Goal: Transaction & Acquisition: Purchase product/service

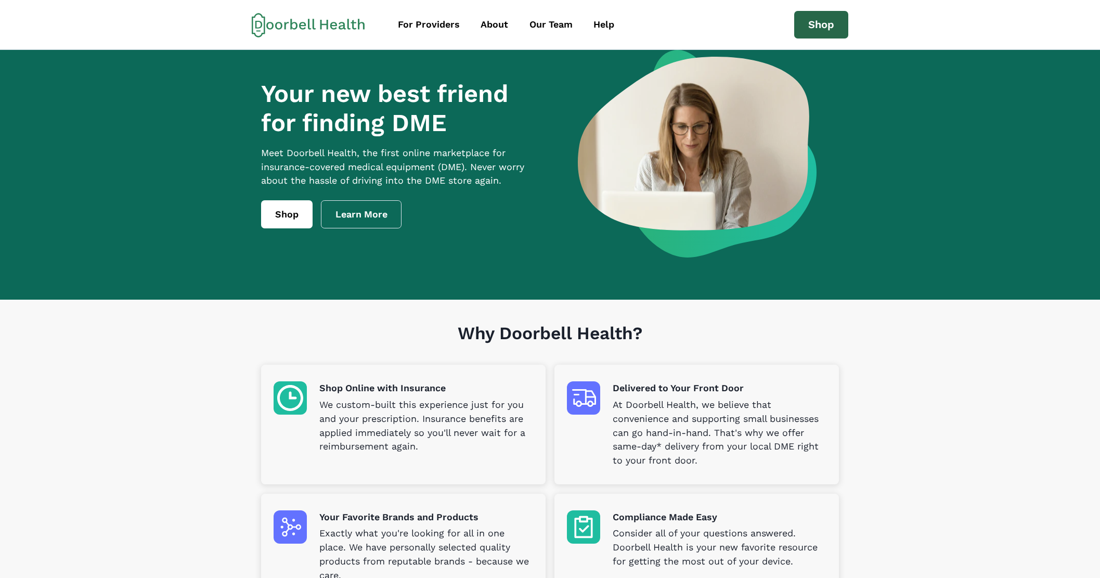
click at [816, 28] on link "Shop" at bounding box center [821, 25] width 54 height 28
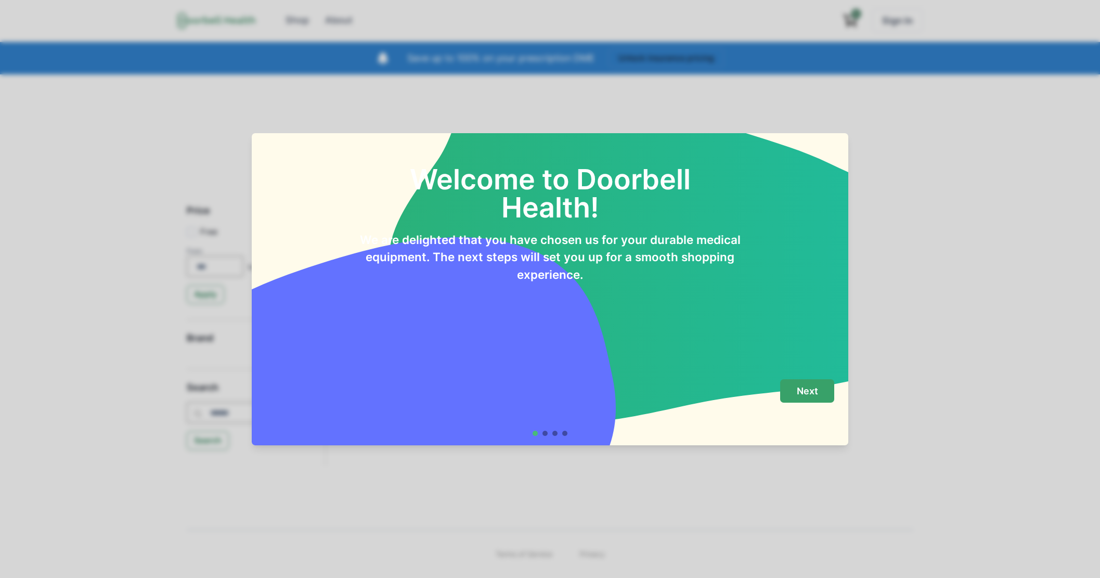
click at [810, 390] on p "Next" at bounding box center [807, 390] width 21 height 11
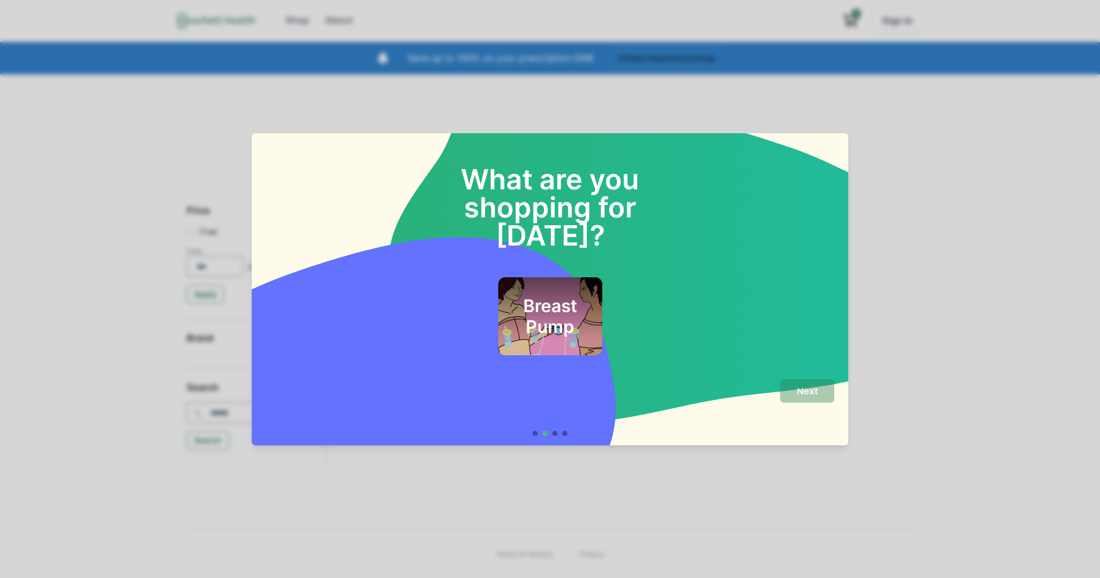
click at [583, 295] on h2 "Breast Pump" at bounding box center [550, 316] width 76 height 42
click at [817, 395] on p "Next" at bounding box center [807, 390] width 21 height 11
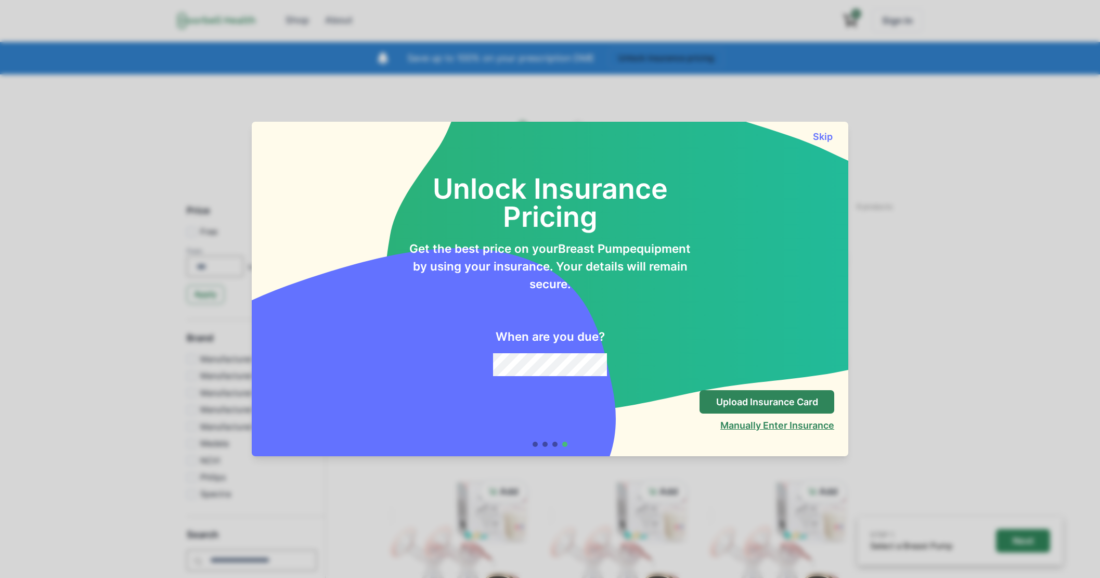
click at [759, 420] on button "Manually Enter Insurance" at bounding box center [777, 425] width 114 height 11
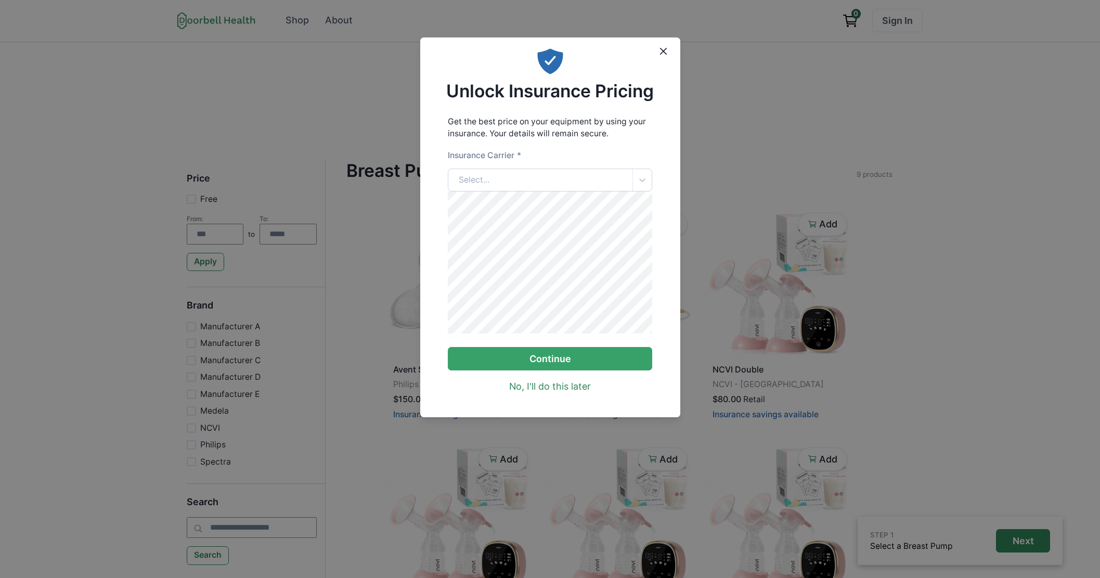
click at [496, 184] on div "Select..." at bounding box center [540, 180] width 184 height 22
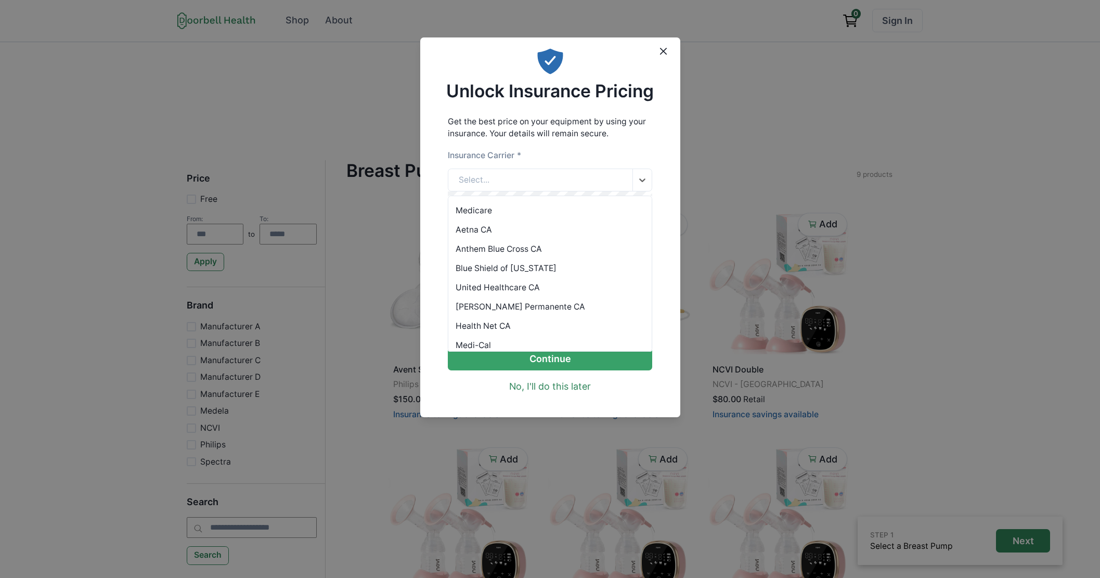
click at [500, 247] on div "Anthem Blue Cross CA" at bounding box center [549, 248] width 203 height 19
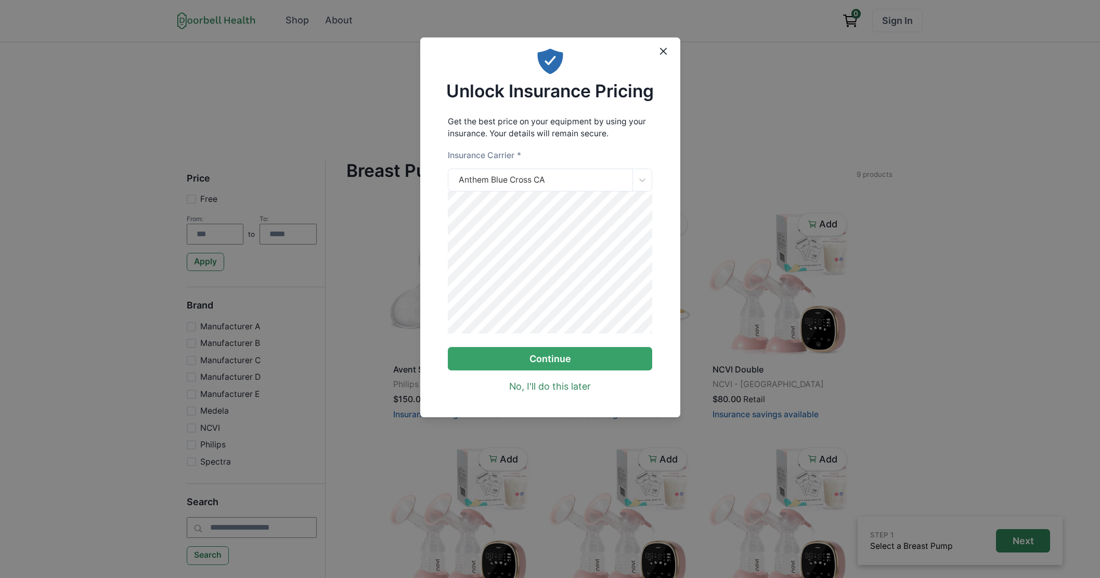
click at [448, 347] on button "Continue" at bounding box center [550, 358] width 204 height 23
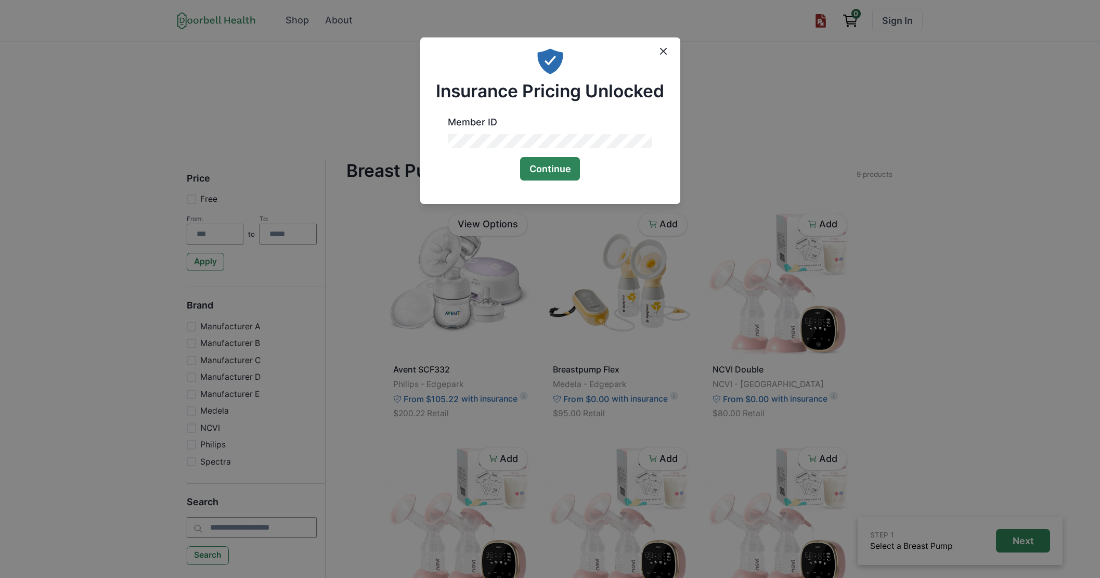
click at [550, 164] on button "Continue" at bounding box center [550, 168] width 60 height 23
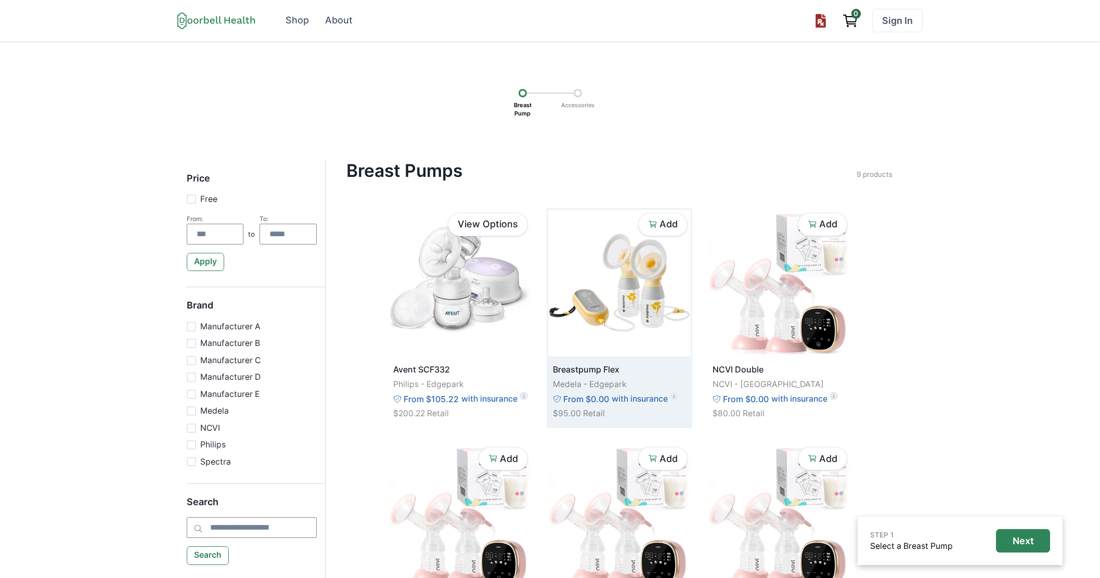
click at [658, 264] on img at bounding box center [619, 283] width 142 height 147
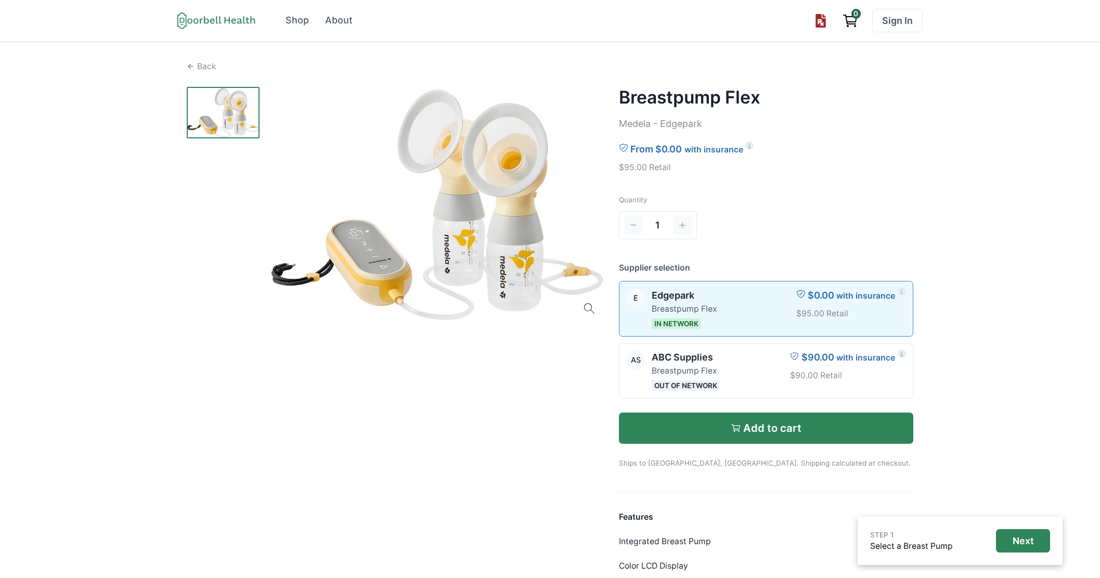
click at [837, 433] on button "Add to cart" at bounding box center [766, 427] width 295 height 31
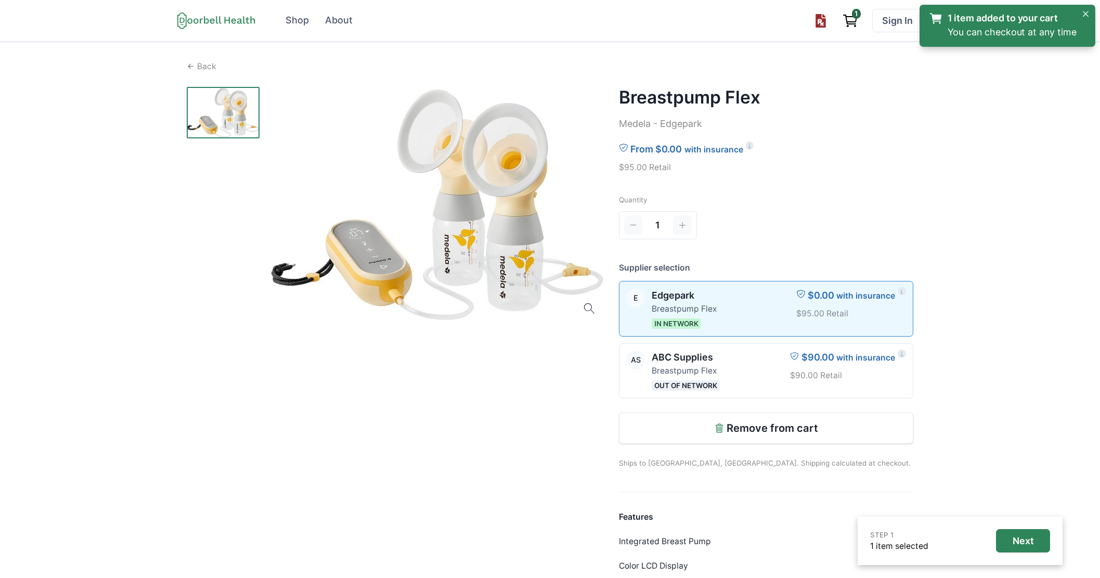
click at [847, 17] on icon "View cart" at bounding box center [851, 19] width 10 height 5
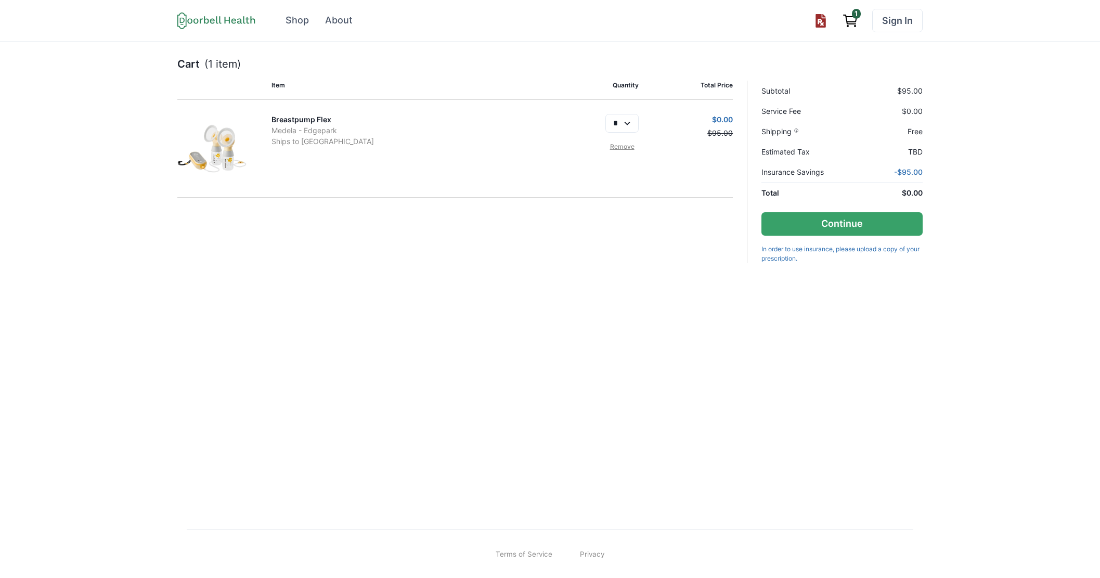
click at [107, 251] on div "Cart (1 item) Item Quantity Total Price Breastpump Flex Medela - Edgepark Ships…" at bounding box center [550, 276] width 1100 height 469
click at [291, 21] on div "Shop" at bounding box center [296, 21] width 23 height 14
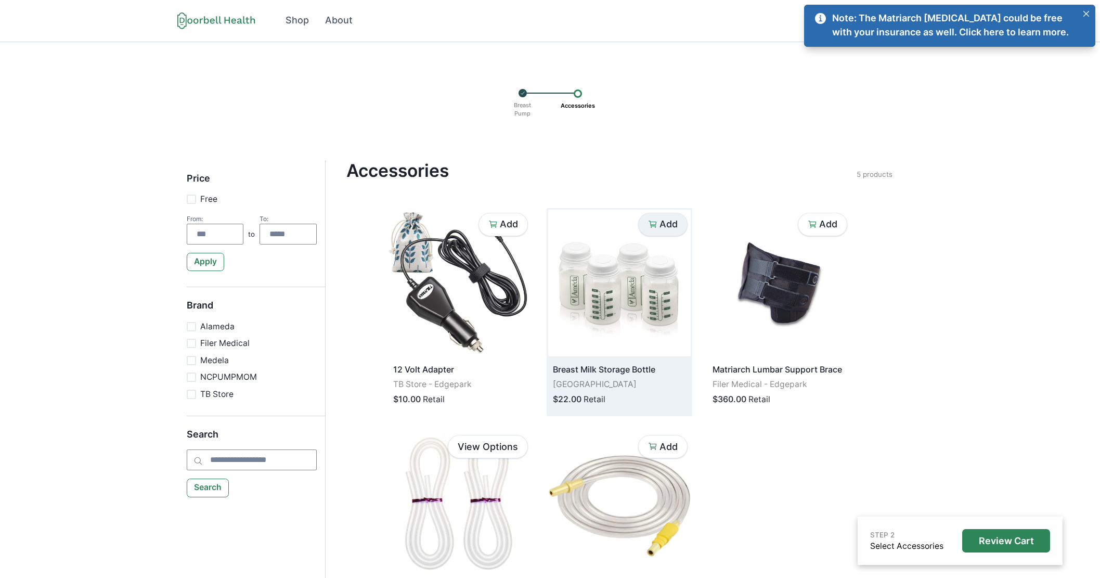
click at [661, 226] on p "Add" at bounding box center [668, 223] width 18 height 11
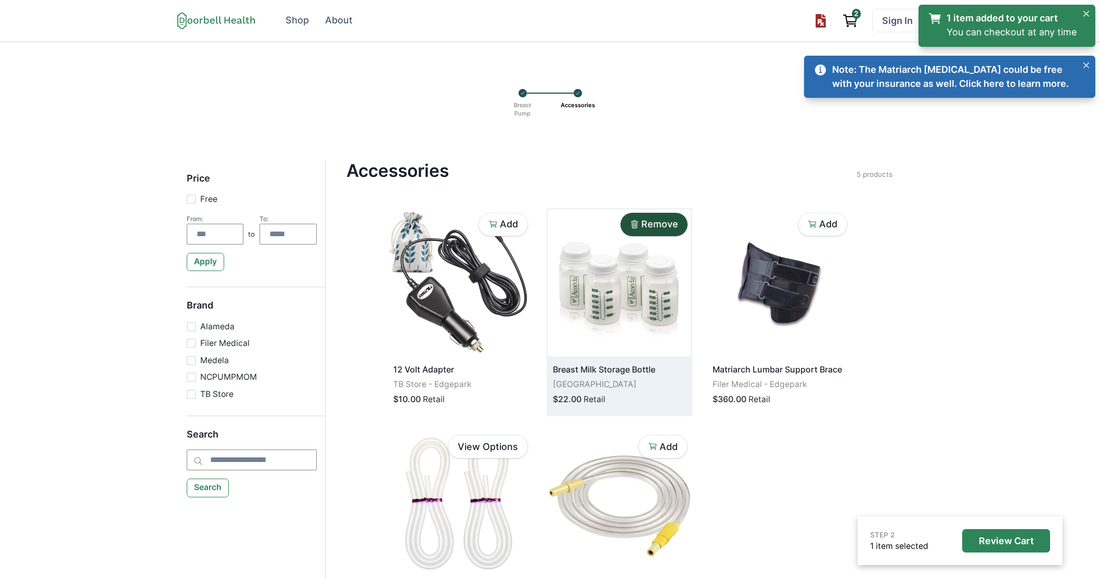
click at [855, 22] on icon "View cart" at bounding box center [850, 20] width 17 height 17
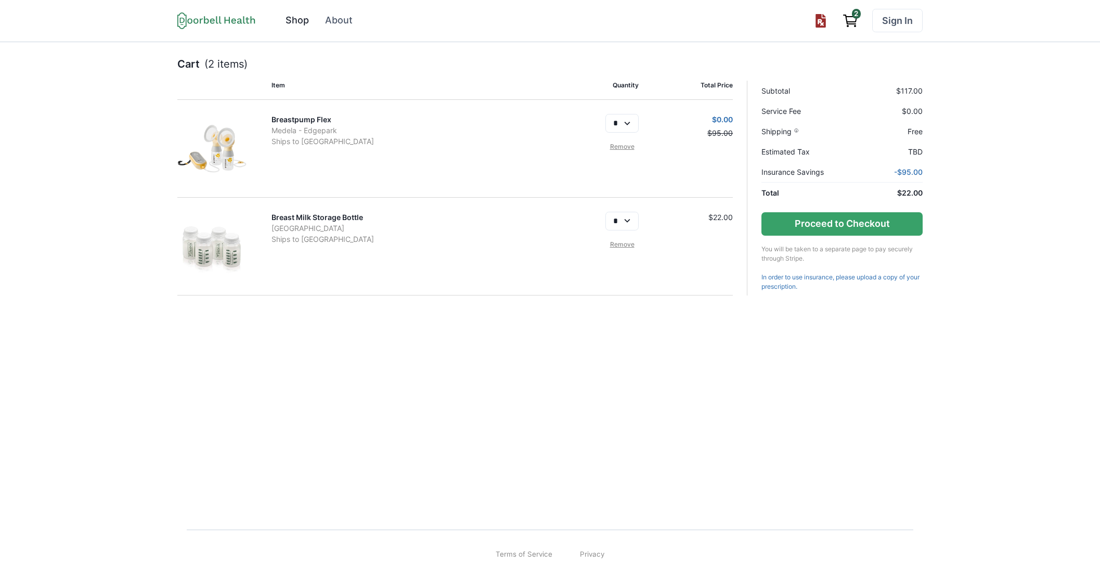
click at [286, 22] on div "Shop" at bounding box center [296, 21] width 23 height 14
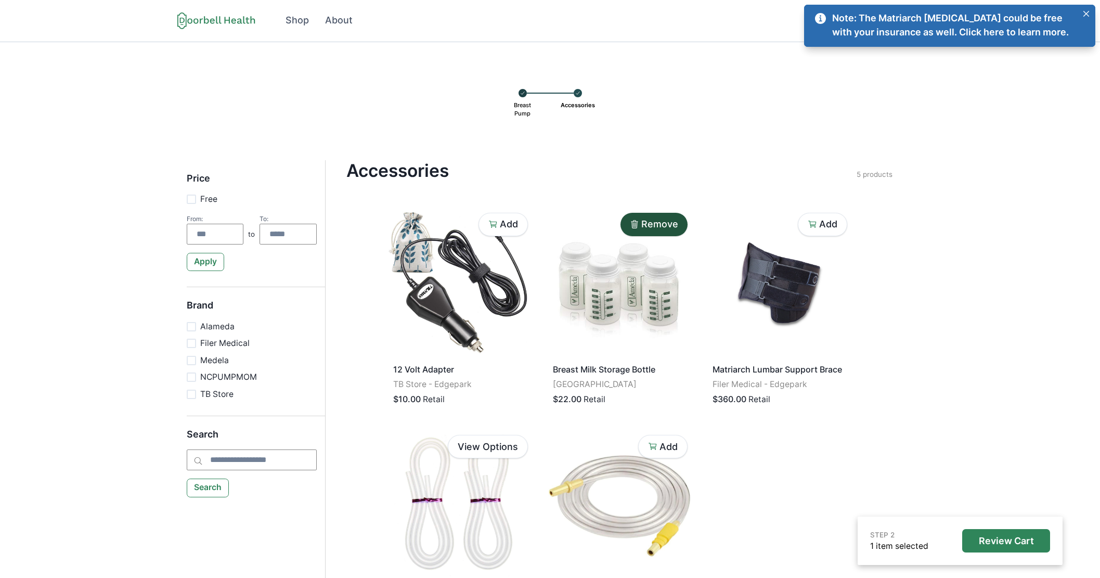
click at [520, 94] on icon at bounding box center [522, 92] width 5 height 9
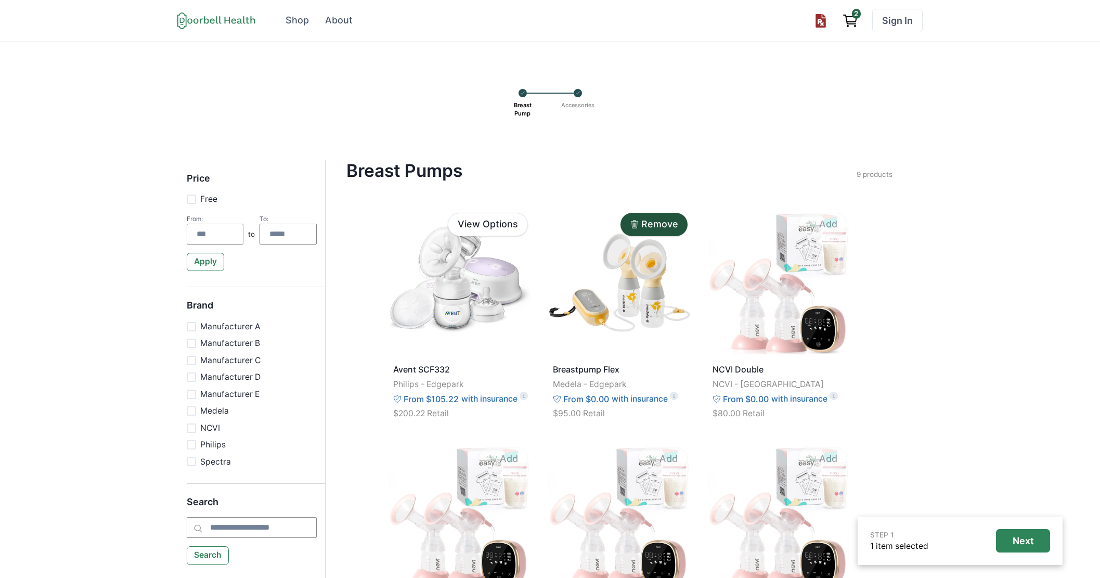
click at [597, 144] on div "STEP 1 1 item selected Next Breast Pump Accessories Price Free From: to To: App…" at bounding box center [550, 484] width 1100 height 885
click at [580, 92] on div at bounding box center [578, 93] width 8 height 8
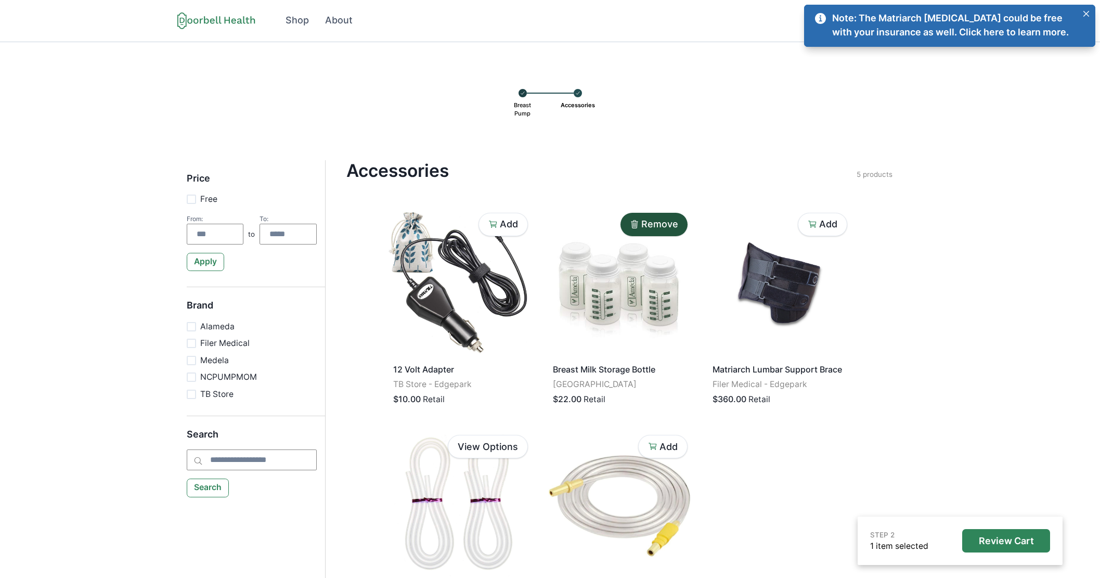
click at [524, 93] on icon at bounding box center [522, 92] width 5 height 9
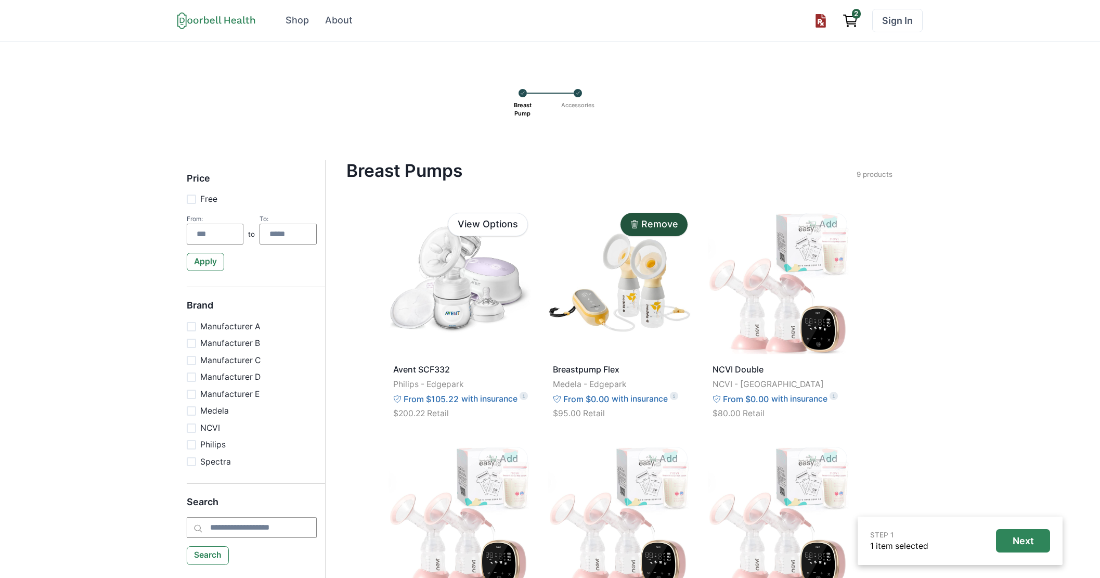
click at [849, 16] on icon "View cart" at bounding box center [850, 20] width 17 height 17
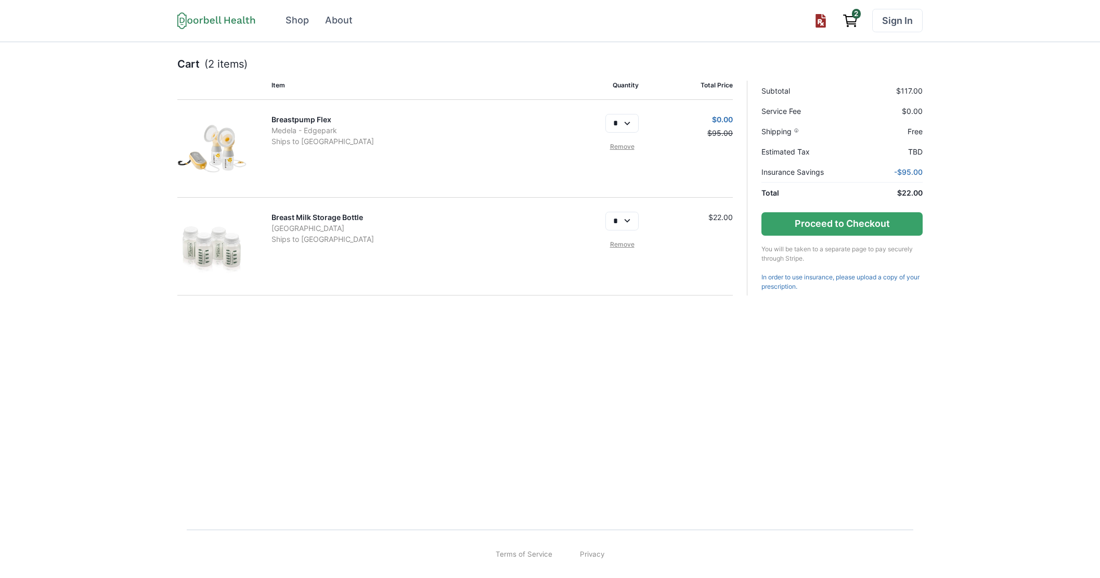
click at [620, 238] on div "* * * * * Remove" at bounding box center [621, 230] width 33 height 37
click at [624, 244] on link "Remove" at bounding box center [621, 244] width 33 height 9
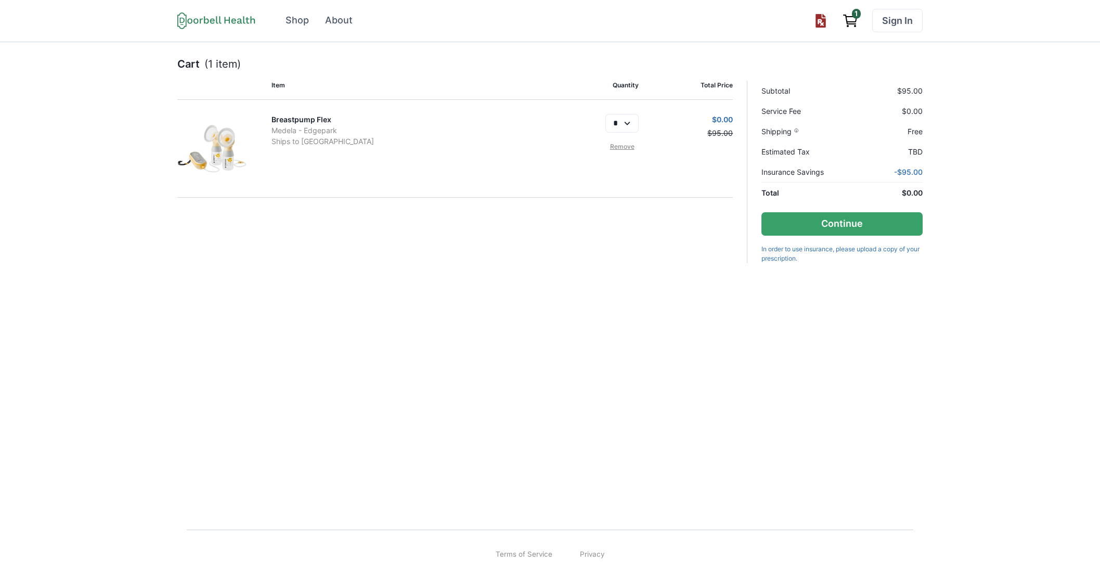
click at [628, 152] on div "* Remove" at bounding box center [596, 148] width 85 height 69
click at [627, 146] on link "Remove" at bounding box center [621, 146] width 33 height 9
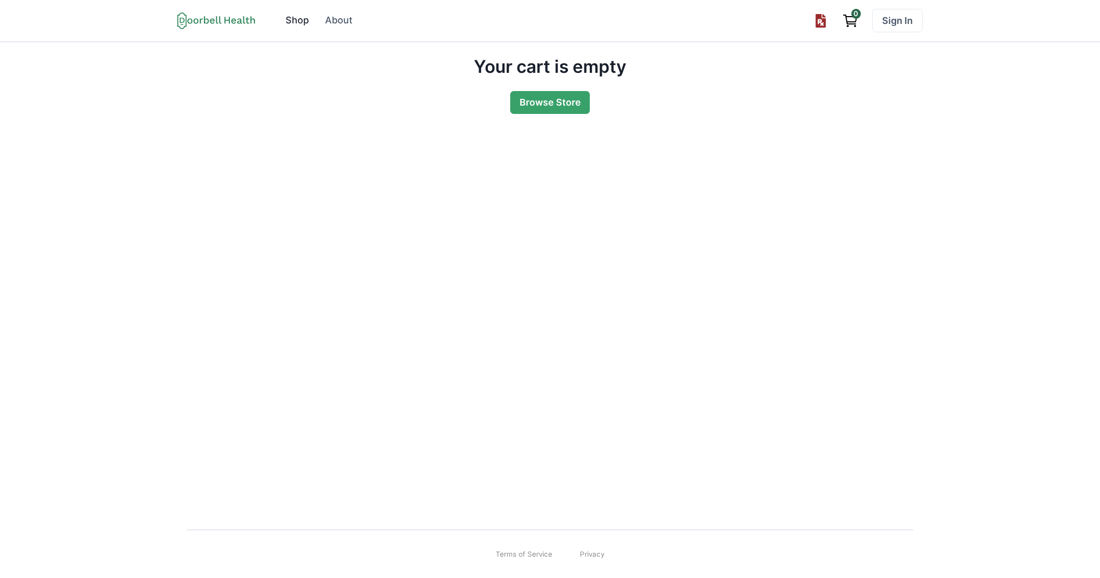
click at [298, 21] on div "Shop" at bounding box center [296, 21] width 23 height 14
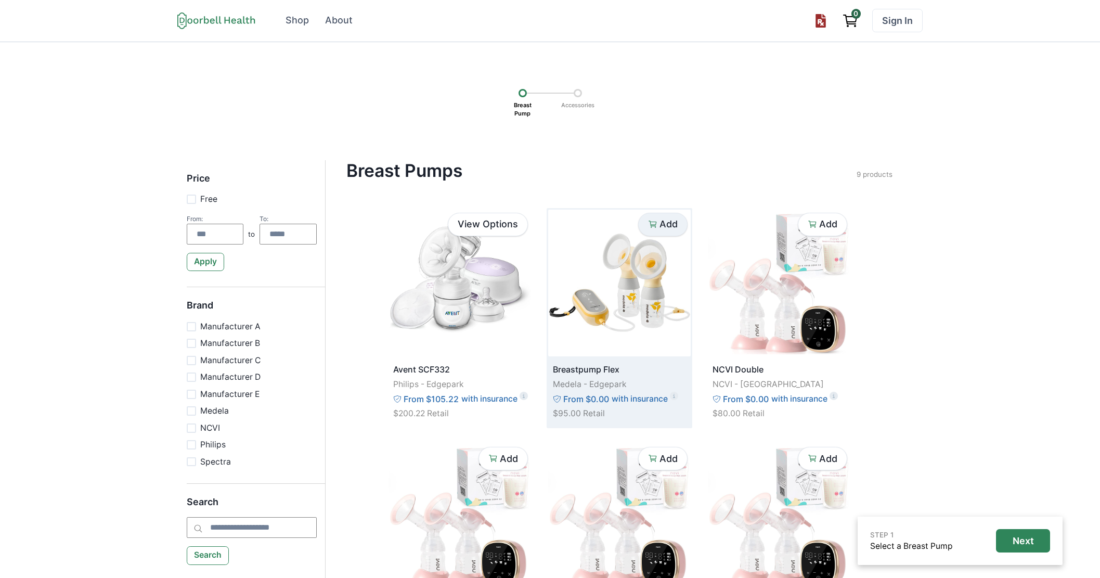
click at [669, 227] on p "Add" at bounding box center [668, 223] width 18 height 11
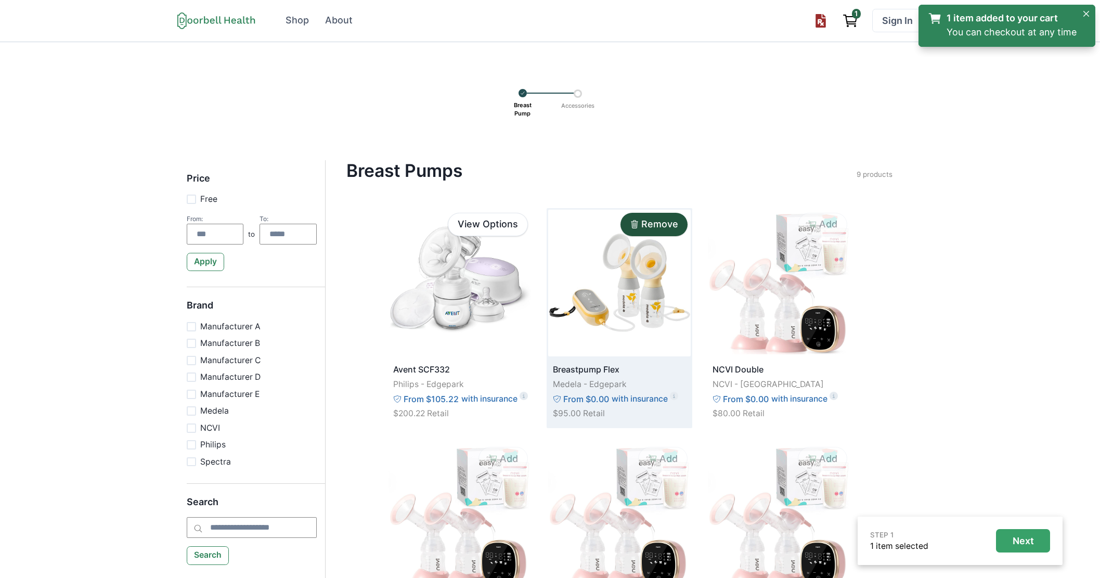
click at [1025, 541] on p "Next" at bounding box center [1022, 540] width 21 height 11
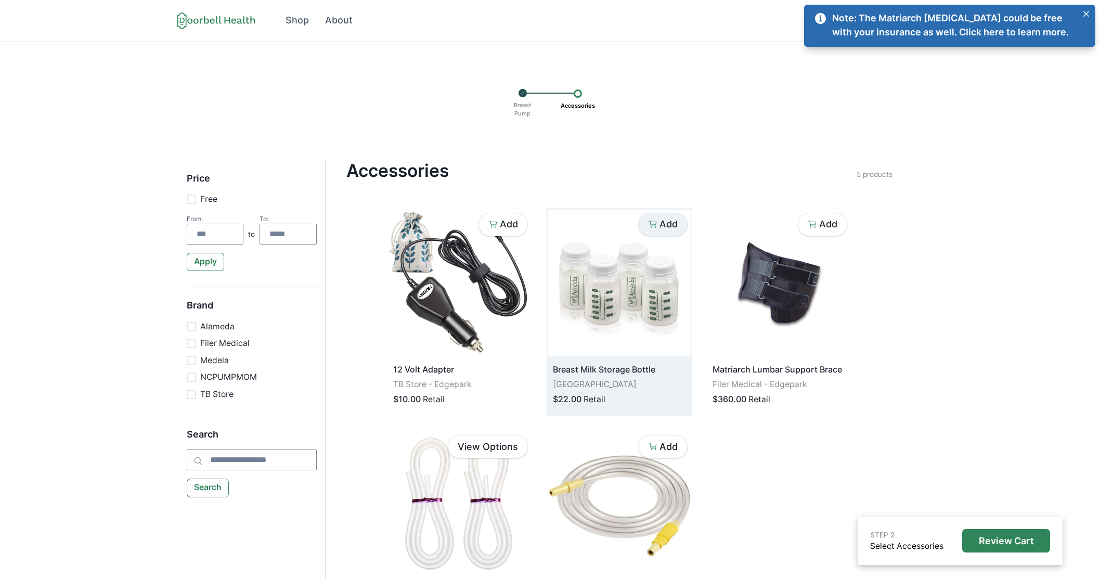
click at [671, 217] on button "Add" at bounding box center [662, 224] width 49 height 23
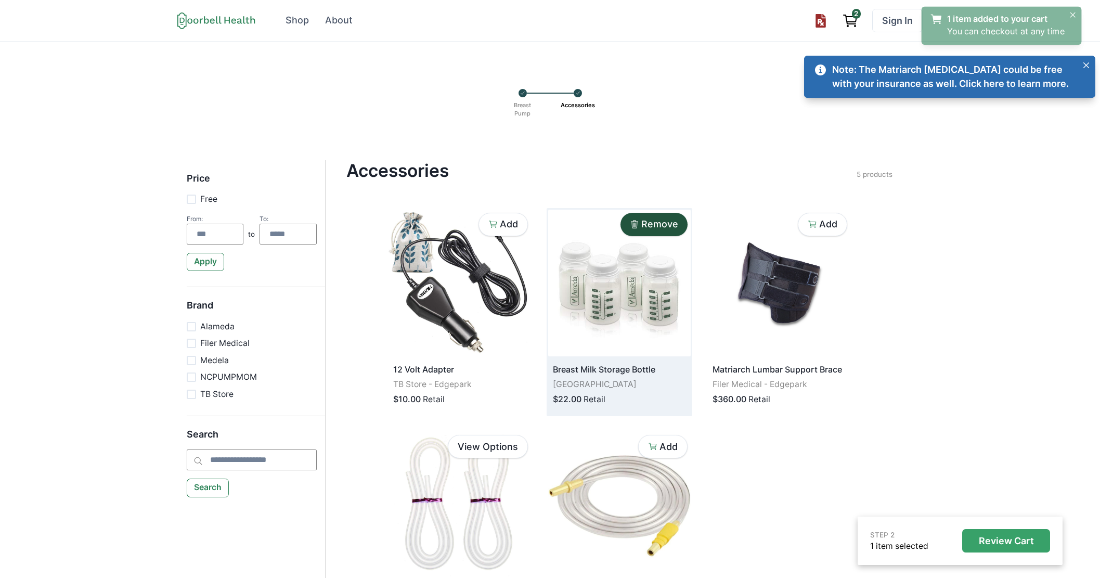
click at [1002, 545] on p "Review Cart" at bounding box center [1006, 540] width 55 height 11
